Goal: Transaction & Acquisition: Purchase product/service

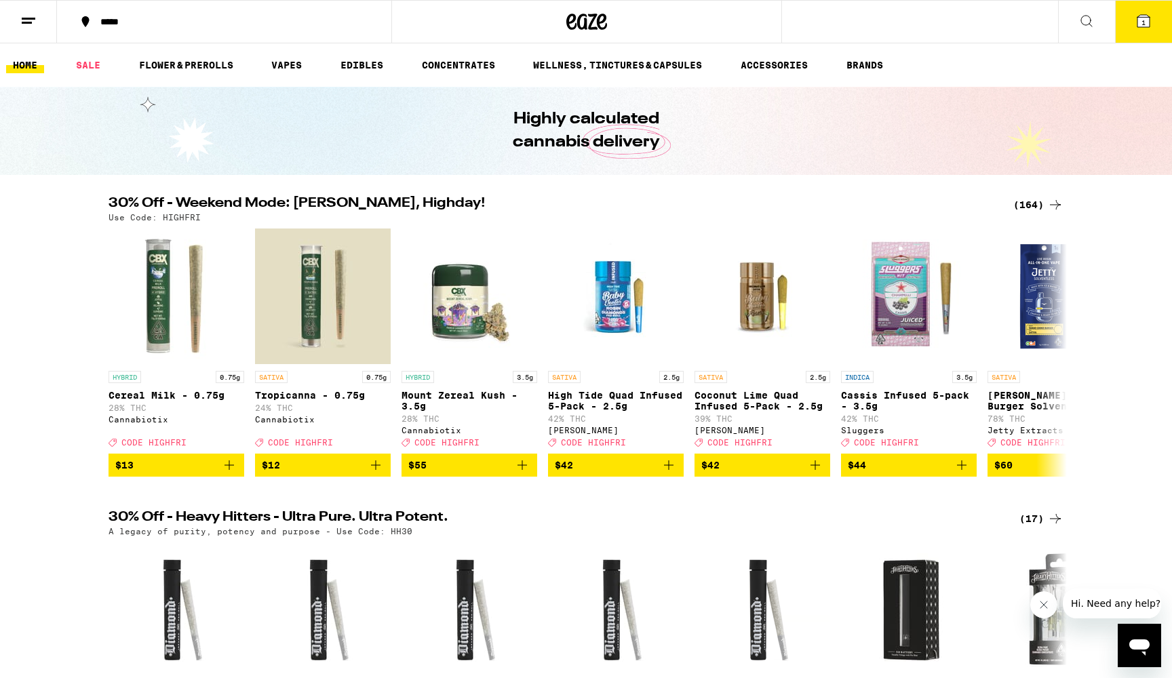
click at [1026, 203] on div "(164)" at bounding box center [1038, 205] width 50 height 16
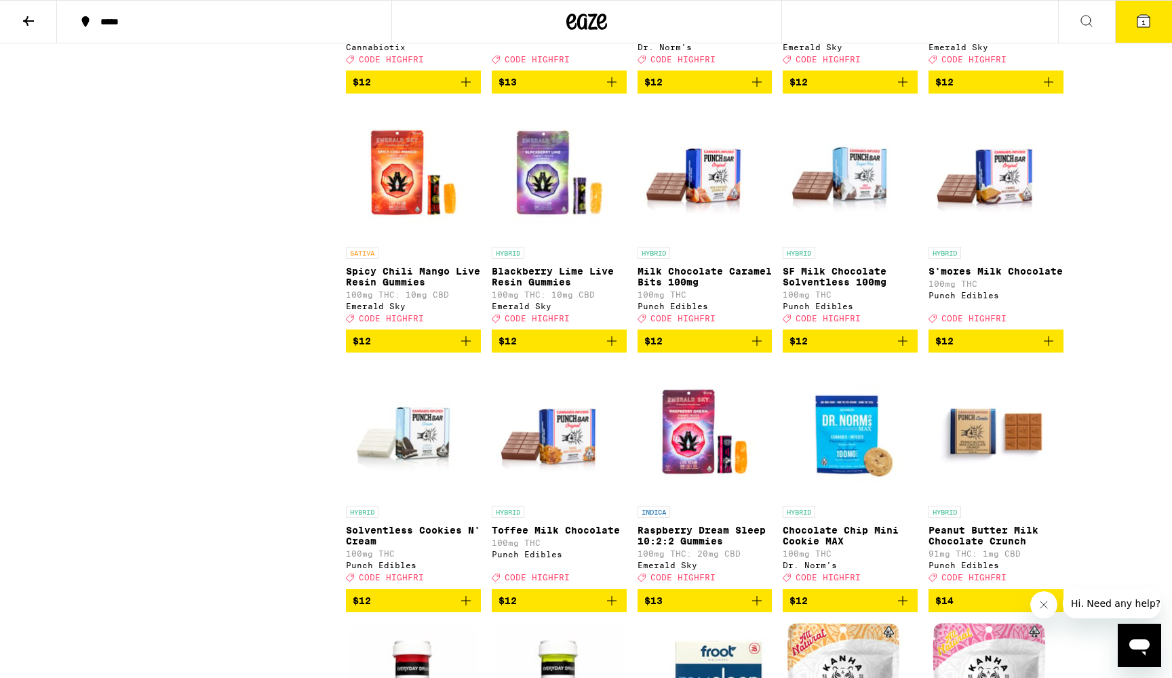
scroll to position [2350, 0]
